Goal: Transaction & Acquisition: Purchase product/service

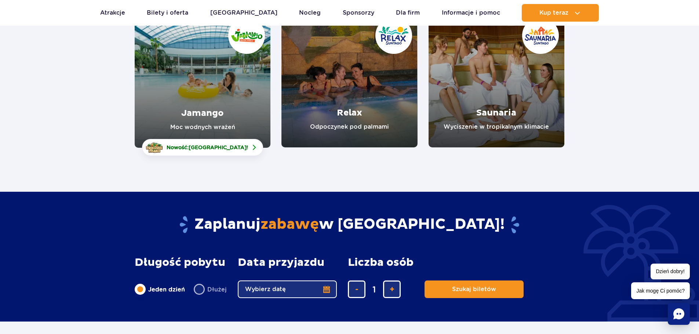
scroll to position [147, 0]
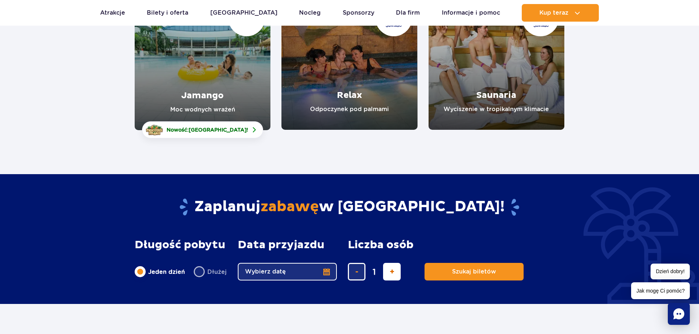
click at [390, 272] on span "dodaj bilet" at bounding box center [392, 272] width 5 height 0
type input "3"
click at [326, 274] on button "Wybierz datę" at bounding box center [287, 272] width 99 height 18
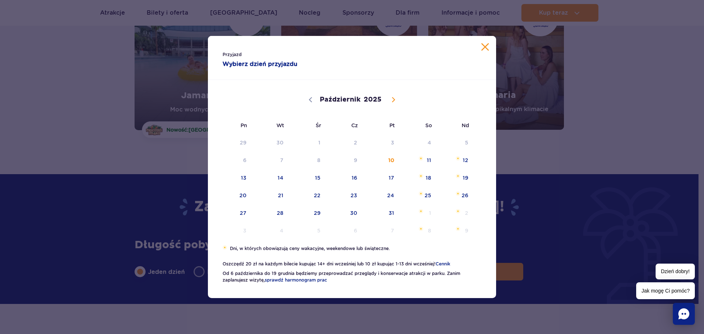
click at [394, 97] on icon at bounding box center [393, 99] width 5 height 5
select select "10"
click at [464, 159] on span "9" at bounding box center [455, 160] width 37 height 17
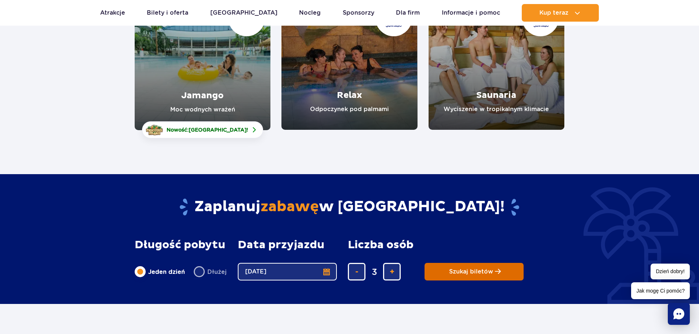
click at [486, 272] on span "Szukaj biletów" at bounding box center [471, 272] width 44 height 7
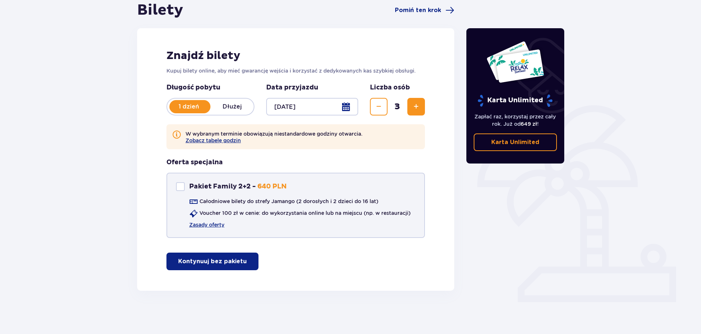
scroll to position [77, 0]
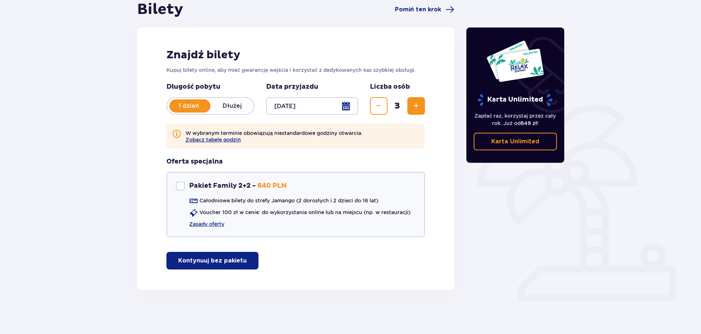
click at [240, 262] on button "Kontynuuj bez pakietu" at bounding box center [213, 261] width 92 height 18
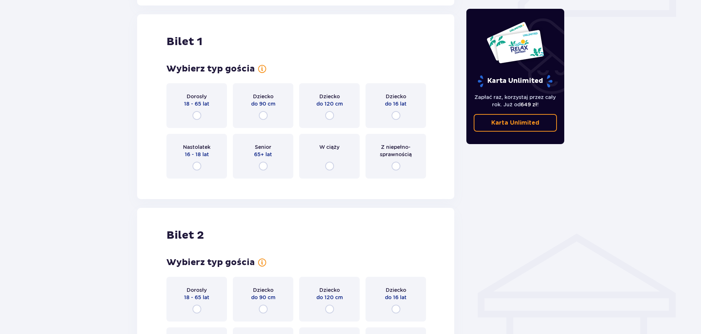
scroll to position [368, 0]
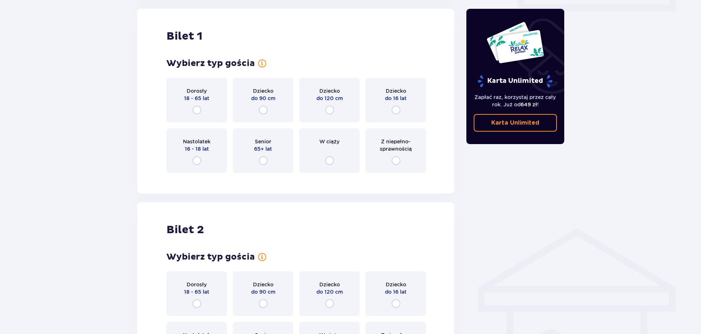
click at [198, 109] on input "radio" at bounding box center [197, 110] width 9 height 9
radio input "true"
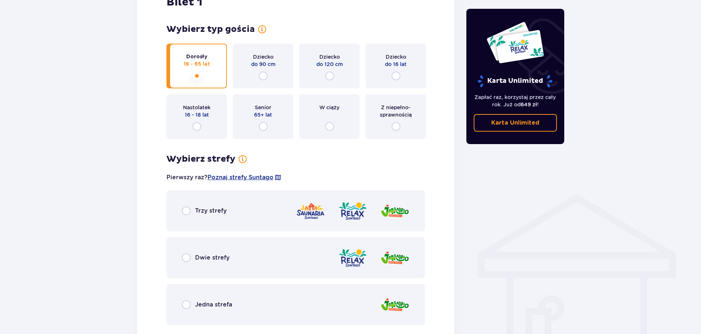
scroll to position [400, 0]
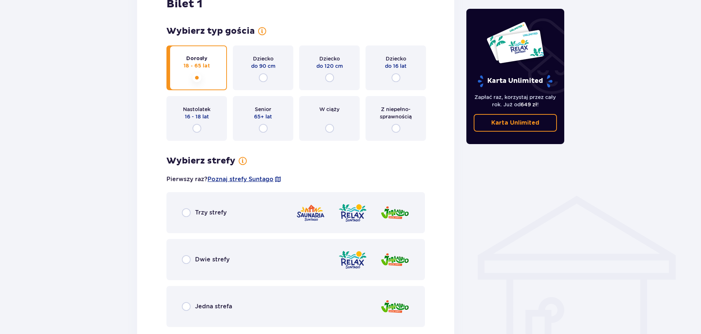
click at [186, 211] on input "radio" at bounding box center [186, 212] width 9 height 9
radio input "true"
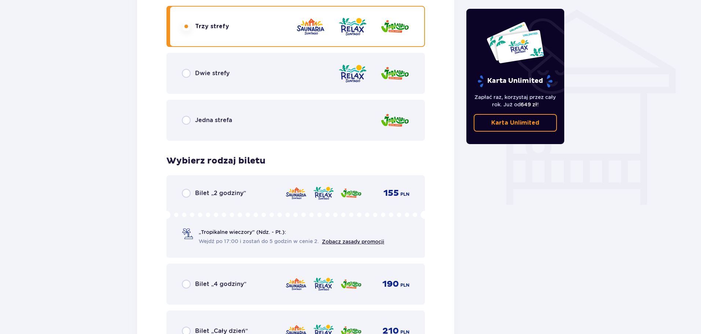
scroll to position [696, 0]
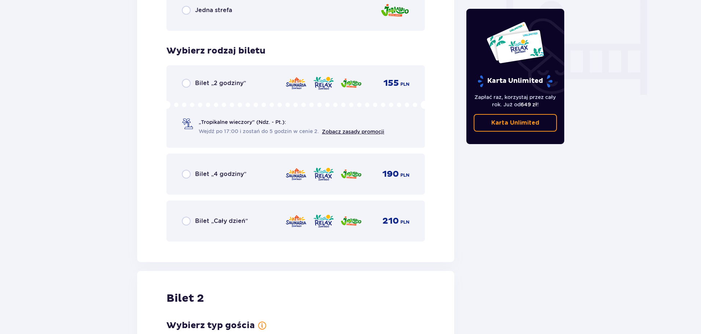
click at [185, 222] on input "radio" at bounding box center [186, 221] width 9 height 9
radio input "true"
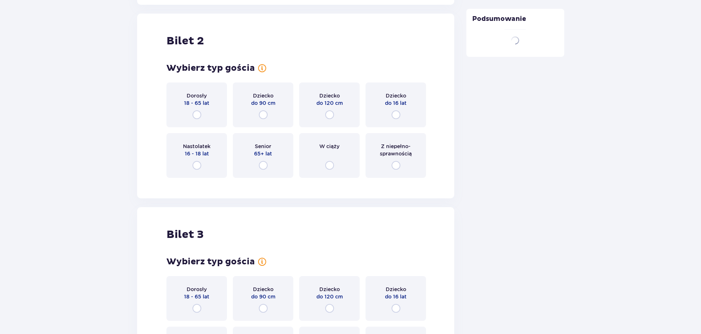
scroll to position [959, 0]
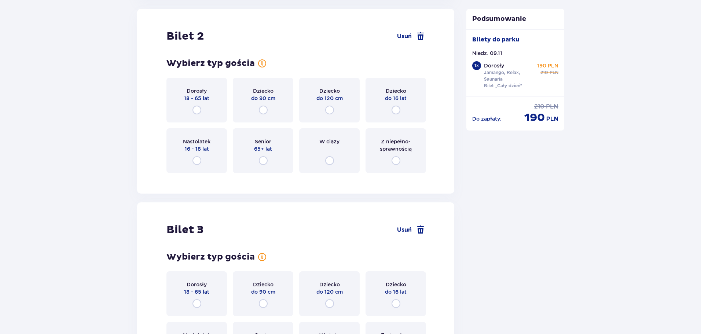
click at [196, 110] on input "radio" at bounding box center [197, 110] width 9 height 9
radio input "true"
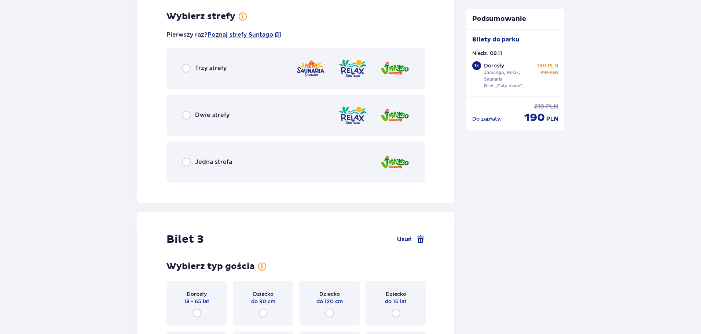
scroll to position [1138, 0]
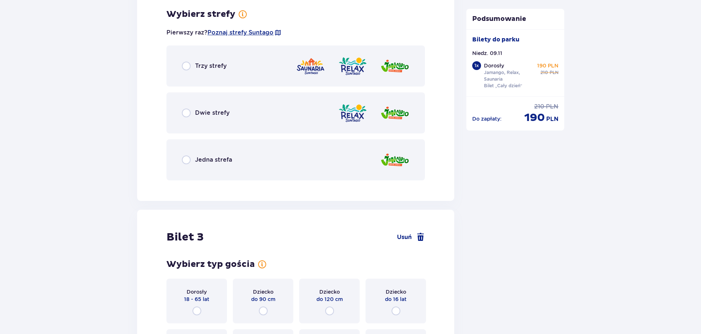
click at [186, 161] on input "radio" at bounding box center [186, 160] width 9 height 9
radio input "true"
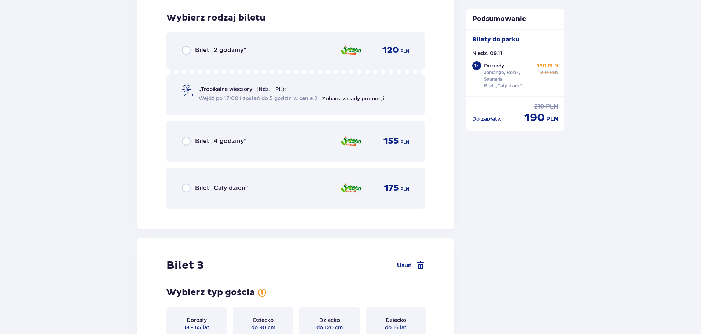
scroll to position [1324, 0]
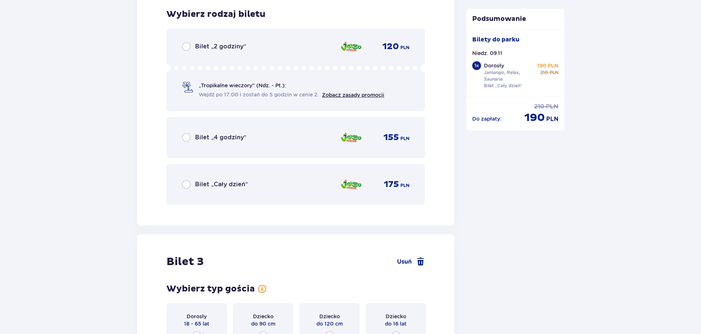
click at [186, 187] on input "radio" at bounding box center [186, 184] width 9 height 9
radio input "true"
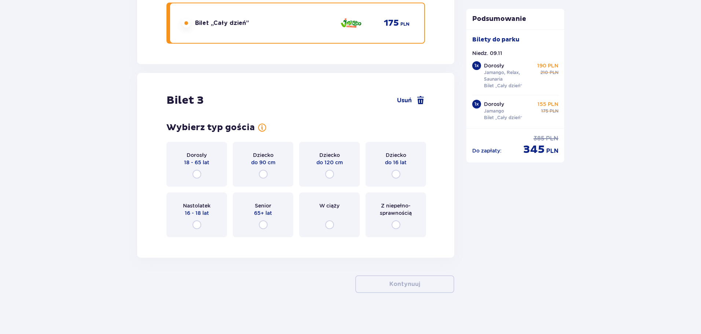
scroll to position [1488, 0]
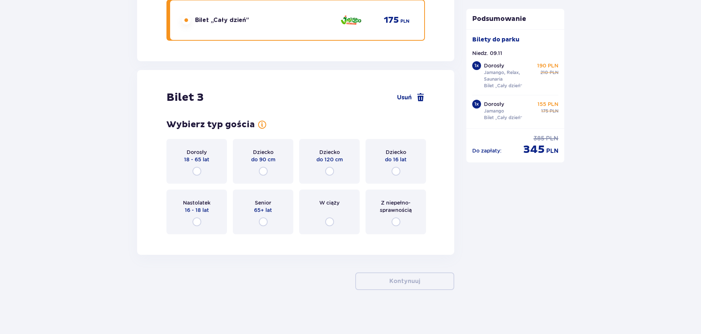
click at [331, 173] on input "radio" at bounding box center [329, 171] width 9 height 9
radio input "true"
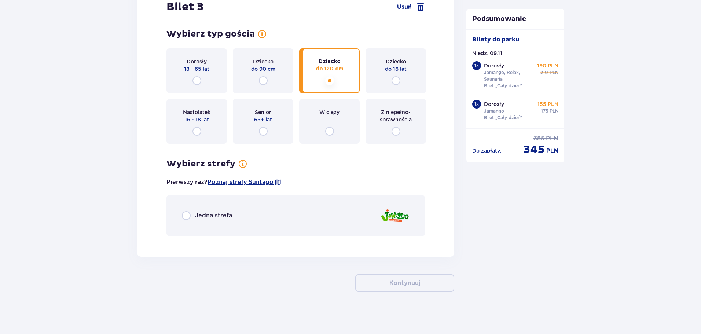
scroll to position [1581, 0]
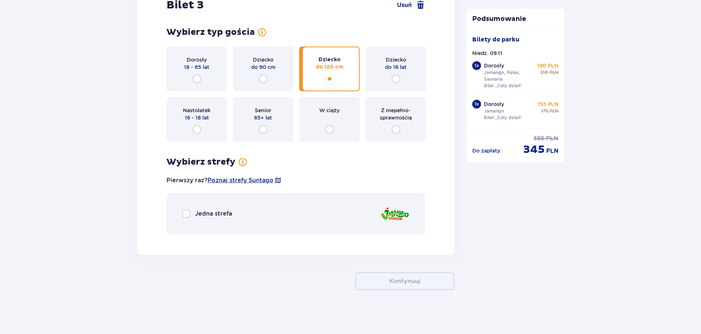
click at [185, 213] on input "radio" at bounding box center [186, 213] width 9 height 9
radio input "true"
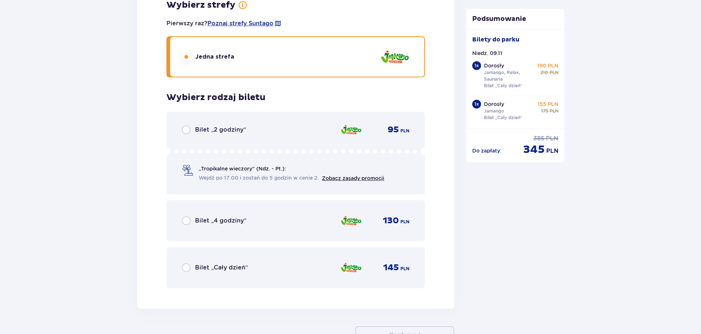
scroll to position [1755, 0]
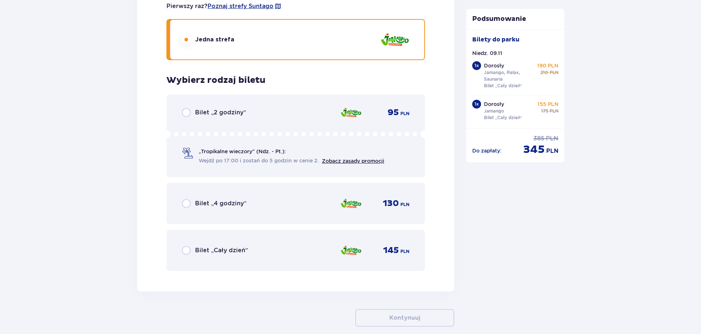
drag, startPoint x: 187, startPoint y: 250, endPoint x: 201, endPoint y: 256, distance: 14.8
click at [187, 250] on input "radio" at bounding box center [186, 250] width 9 height 9
radio input "true"
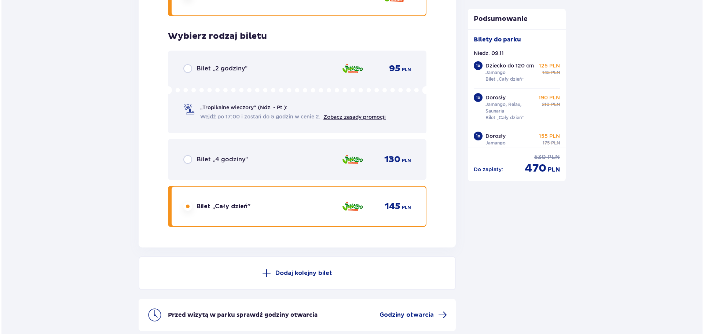
scroll to position [1866, 0]
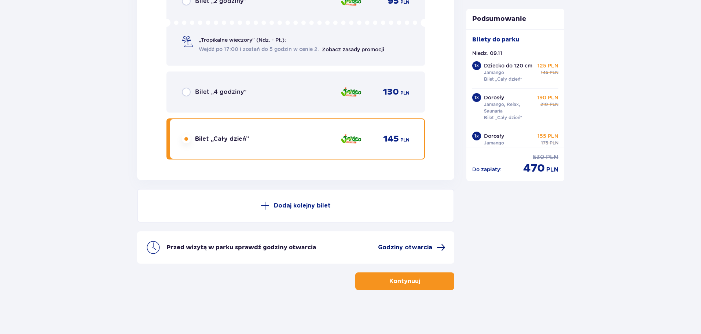
click at [414, 248] on span "Godziny otwarcia" at bounding box center [405, 248] width 54 height 8
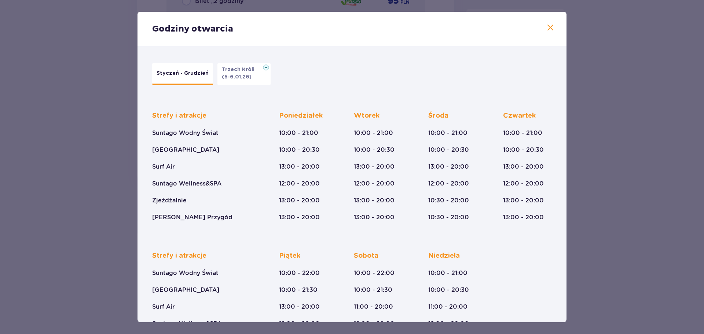
click at [549, 26] on span at bounding box center [550, 27] width 9 height 9
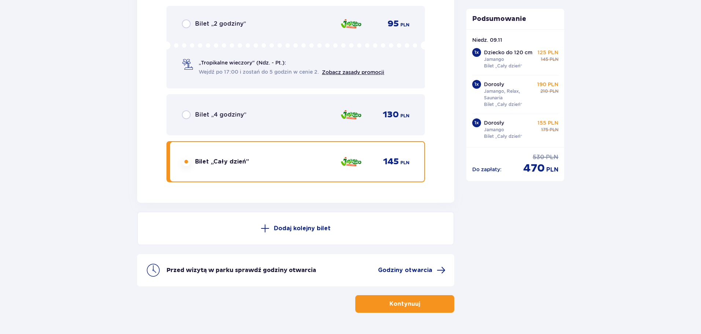
scroll to position [1866, 0]
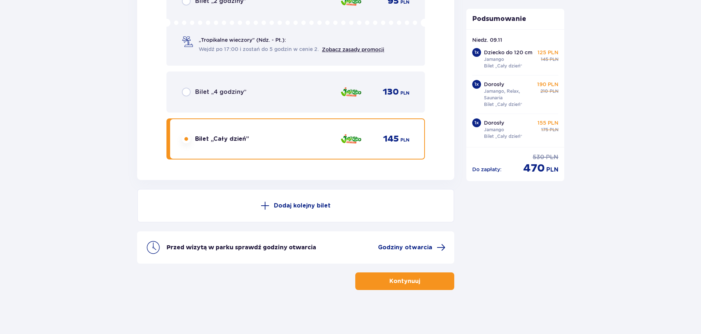
click at [395, 278] on p "Kontynuuj" at bounding box center [405, 281] width 31 height 8
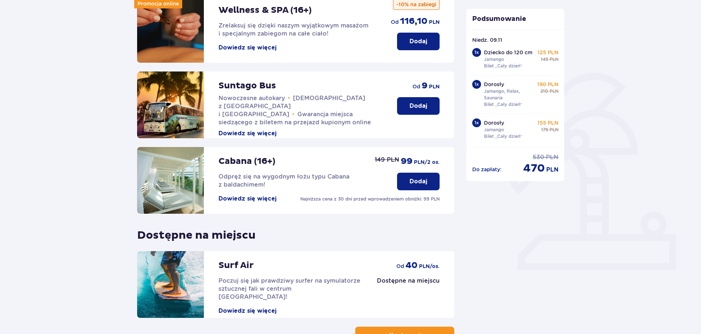
scroll to position [90, 0]
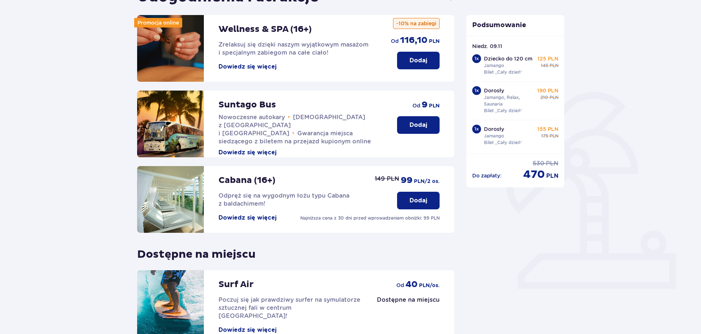
click at [264, 149] on button "Dowiedz się więcej" at bounding box center [248, 153] width 58 height 8
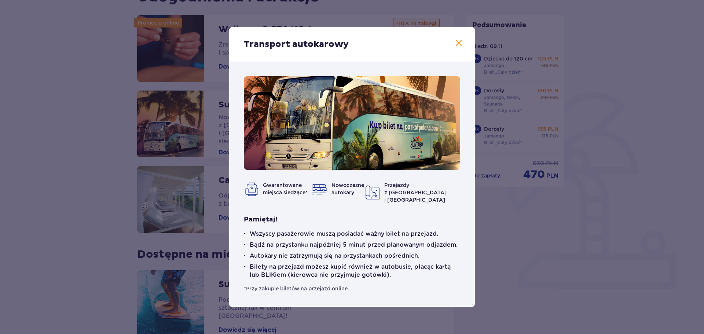
click at [457, 46] on span at bounding box center [459, 43] width 9 height 9
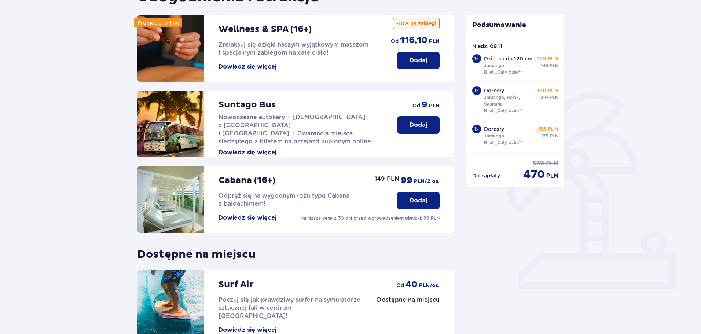
click at [420, 118] on button "Dodaj" at bounding box center [418, 125] width 43 height 18
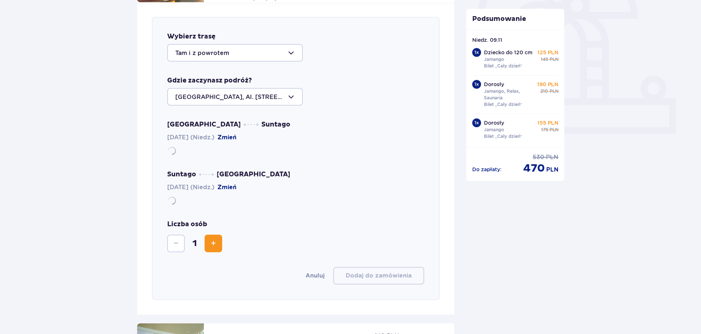
scroll to position [253, 0]
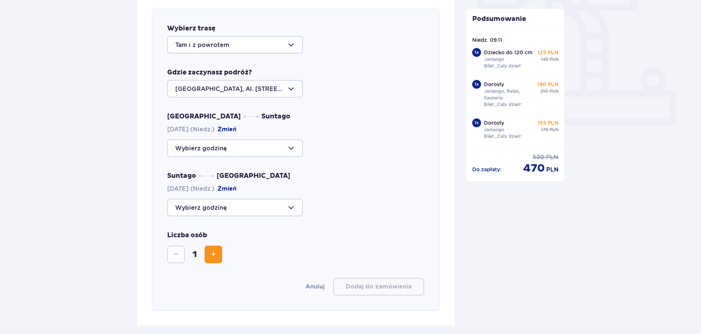
click at [289, 150] on div at bounding box center [235, 148] width 136 height 18
click at [214, 258] on span "Zwiększ" at bounding box center [213, 254] width 9 height 9
click at [292, 44] on div at bounding box center [235, 45] width 136 height 18
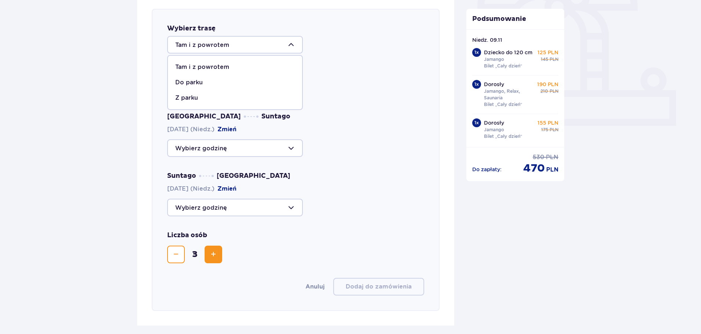
click at [292, 44] on div at bounding box center [235, 45] width 136 height 18
click at [291, 148] on div at bounding box center [235, 148] width 136 height 18
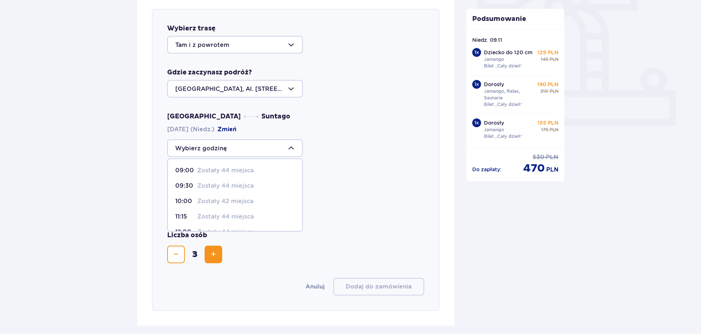
click at [227, 201] on p "Zostały 42 miejsca" at bounding box center [225, 201] width 56 height 8
type input "10:00"
click at [217, 207] on div at bounding box center [235, 208] width 136 height 18
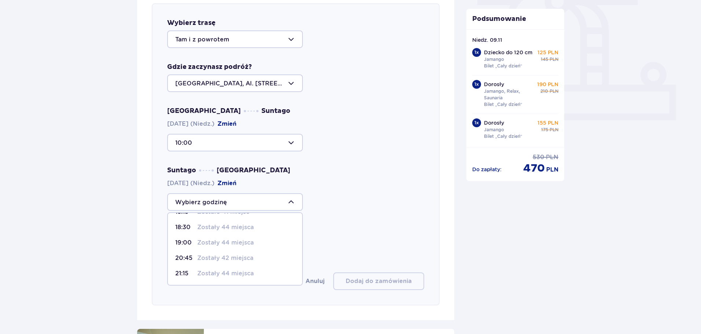
scroll to position [290, 0]
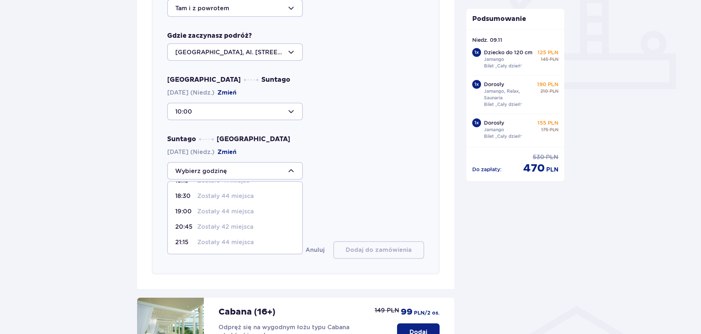
click at [232, 198] on p "Zostały 44 miejsca" at bounding box center [225, 196] width 56 height 8
type input "18:30"
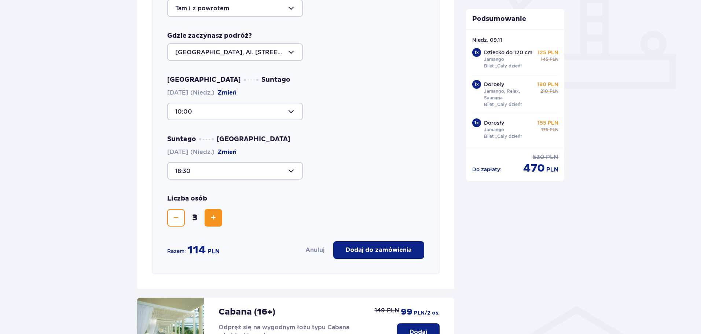
drag, startPoint x: 359, startPoint y: 249, endPoint x: 355, endPoint y: 251, distance: 4.3
click at [359, 249] on p "Dodaj do zamówienia" at bounding box center [379, 250] width 66 height 8
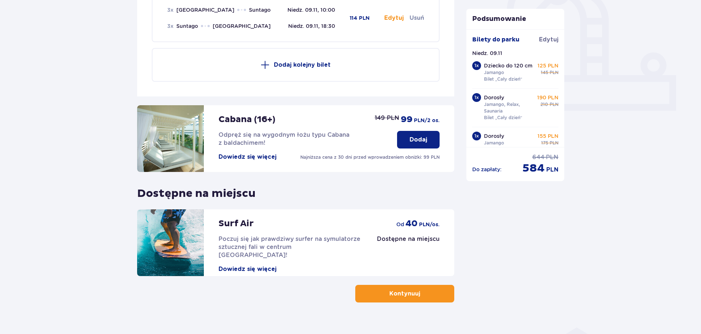
scroll to position [281, 0]
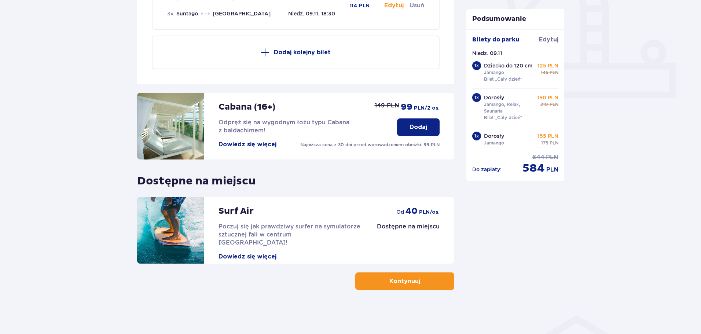
click at [419, 282] on span "button" at bounding box center [421, 281] width 9 height 9
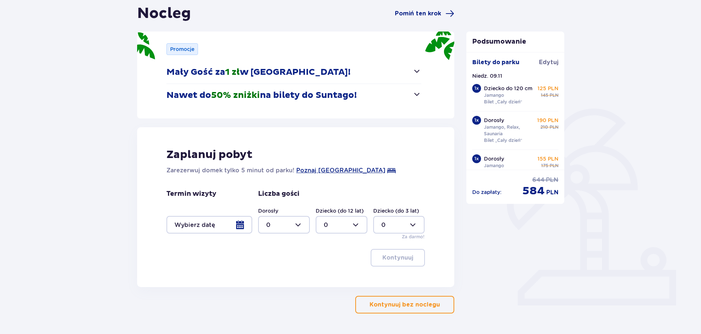
scroll to position [37, 0]
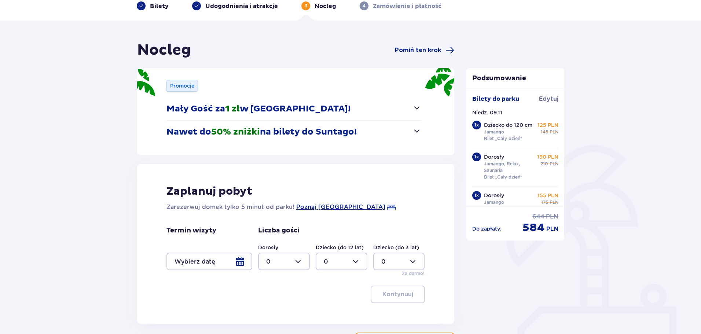
click at [416, 106] on span "button" at bounding box center [417, 107] width 9 height 9
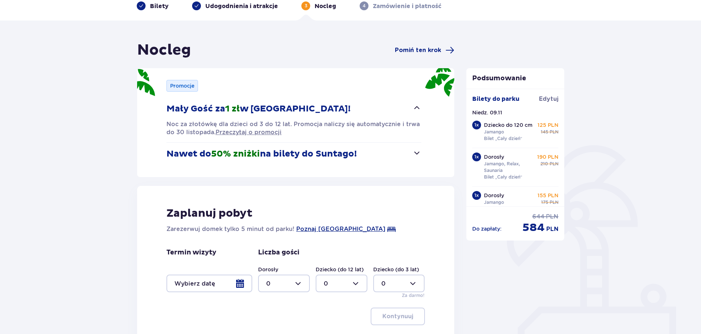
click at [417, 153] on span "button" at bounding box center [417, 153] width 9 height 9
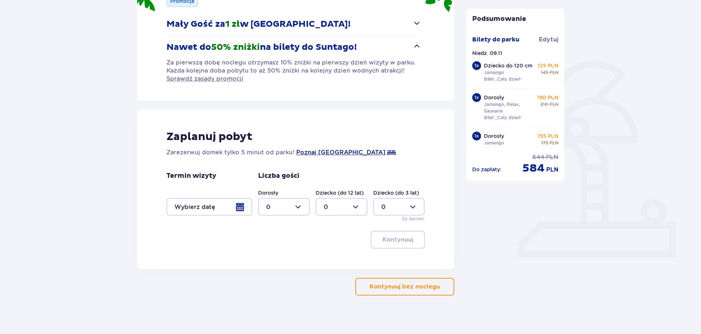
scroll to position [127, 0]
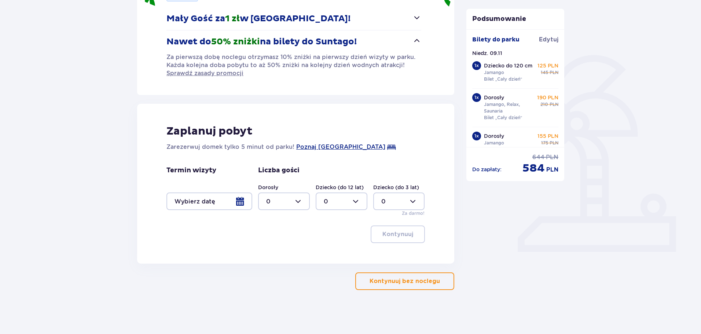
click at [421, 283] on p "Kontynuuj bez noclegu" at bounding box center [405, 281] width 70 height 8
